Goal: Check status

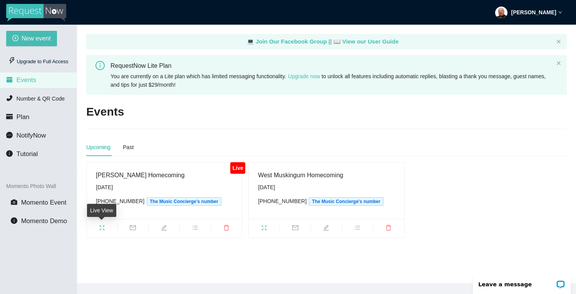
click at [102, 229] on icon "fullscreen" at bounding box center [102, 227] width 6 height 6
click at [104, 224] on icon "fullscreen" at bounding box center [102, 227] width 6 height 6
click at [196, 228] on icon "bars" at bounding box center [195, 227] width 6 height 6
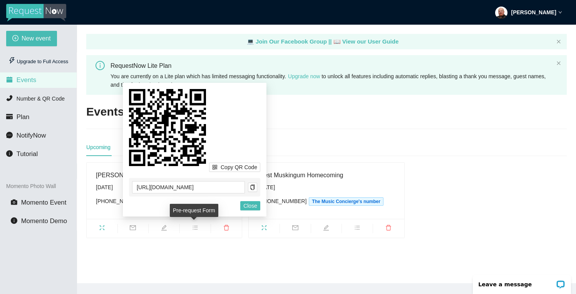
click at [196, 228] on icon "bars" at bounding box center [195, 227] width 6 height 6
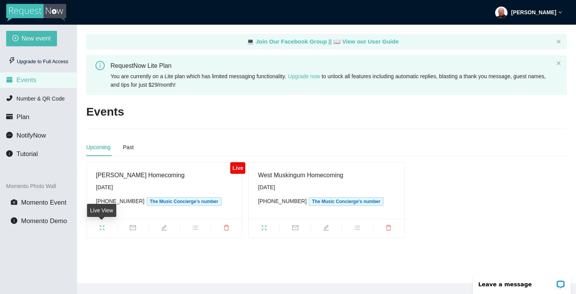
click at [102, 227] on icon "fullscreen" at bounding box center [102, 227] width 6 height 6
